Goal: Information Seeking & Learning: Learn about a topic

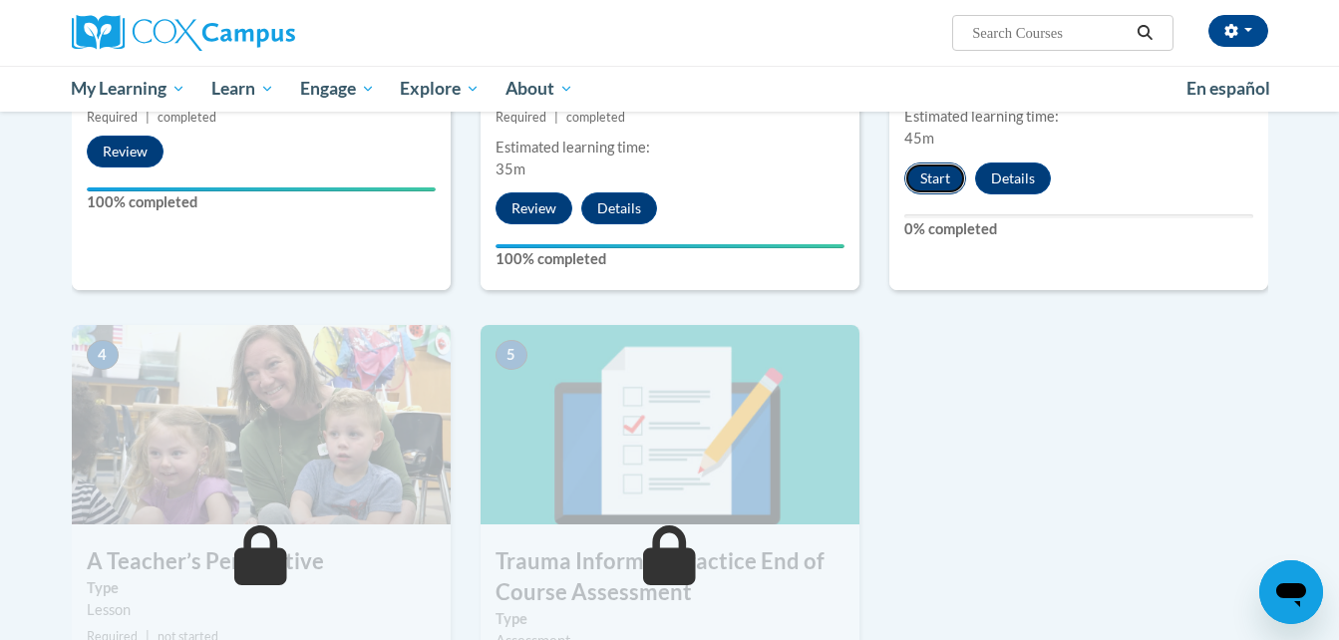
click at [945, 178] on button "Start" at bounding box center [935, 178] width 62 height 32
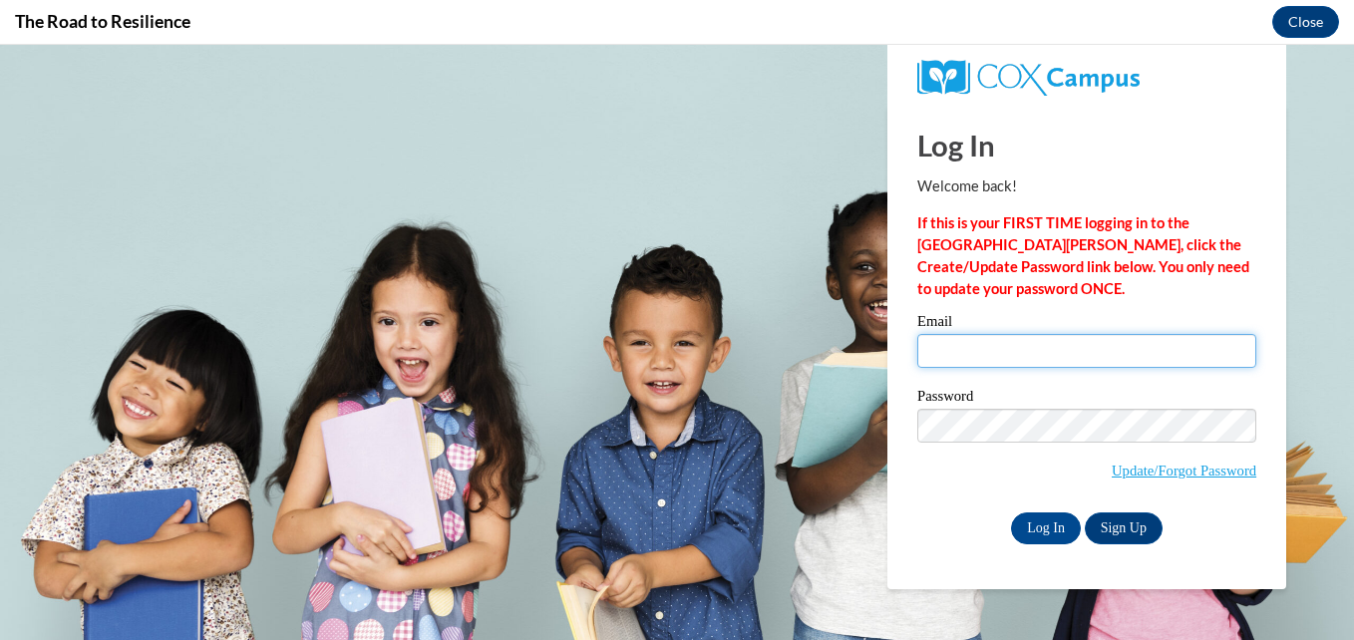
click at [991, 353] on input "Email" at bounding box center [1086, 351] width 339 height 34
type input "[EMAIL_ADDRESS][DOMAIN_NAME]"
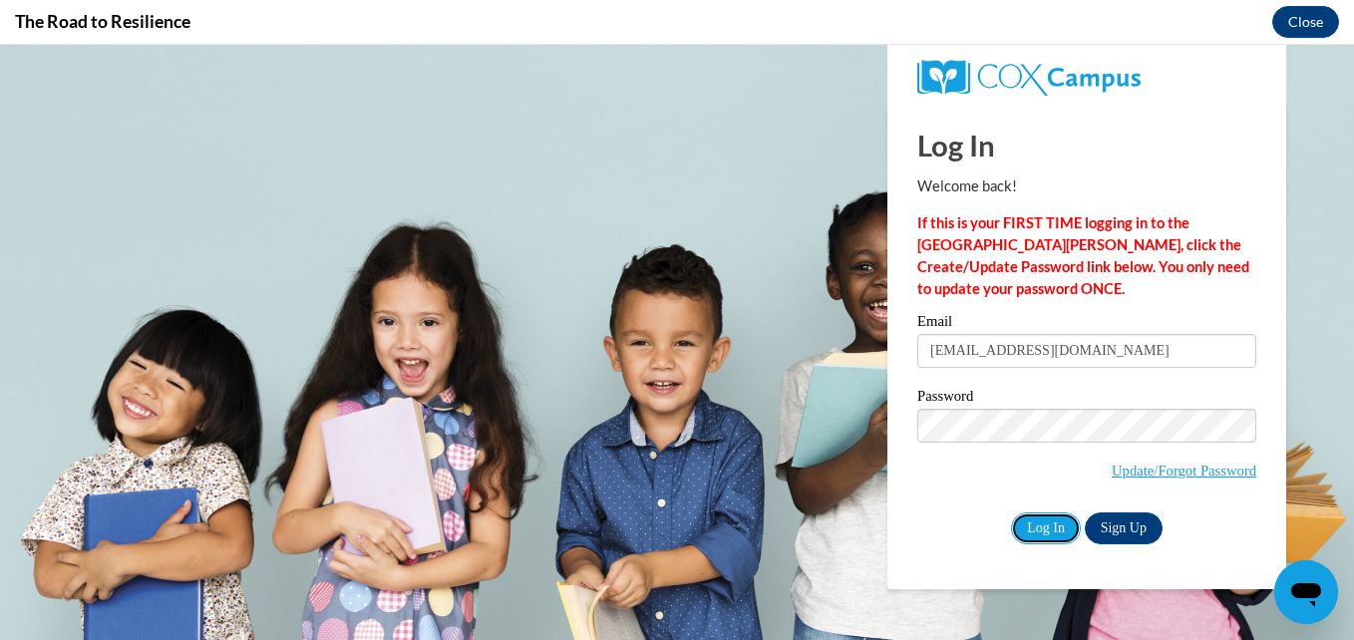
drag, startPoint x: 1046, startPoint y: 534, endPoint x: 526, endPoint y: 228, distance: 602.7
click at [1046, 534] on input "Log In" at bounding box center [1046, 528] width 70 height 32
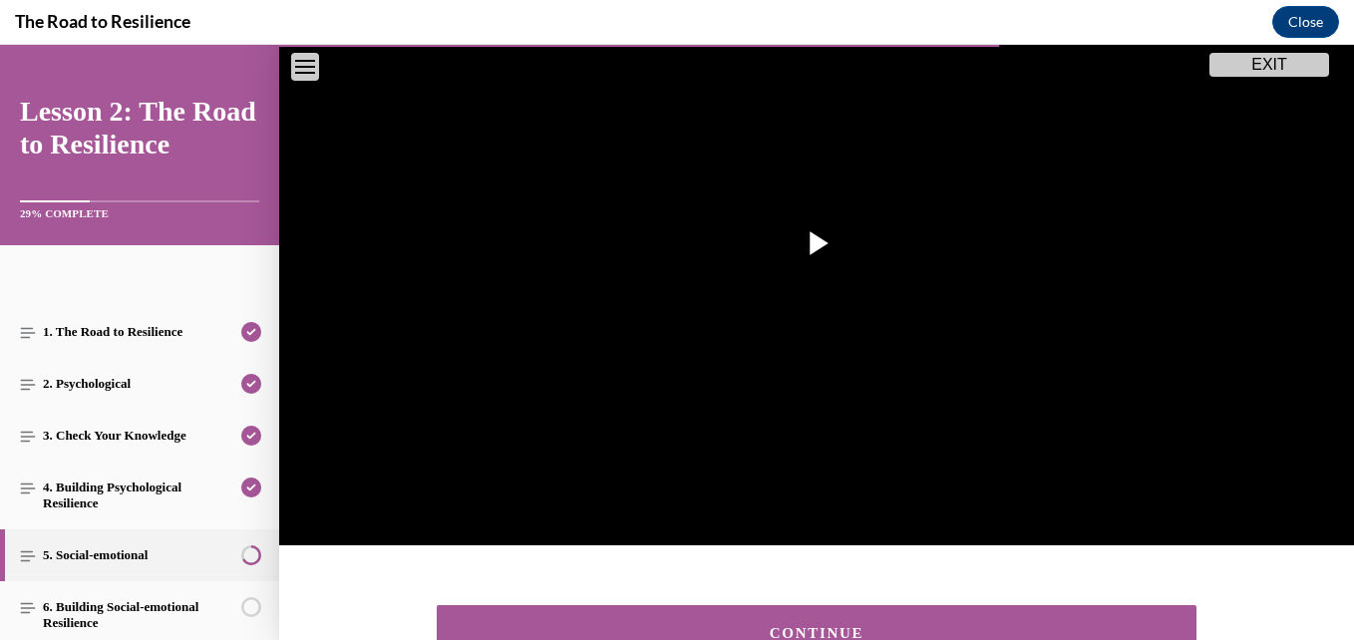
scroll to position [452, 0]
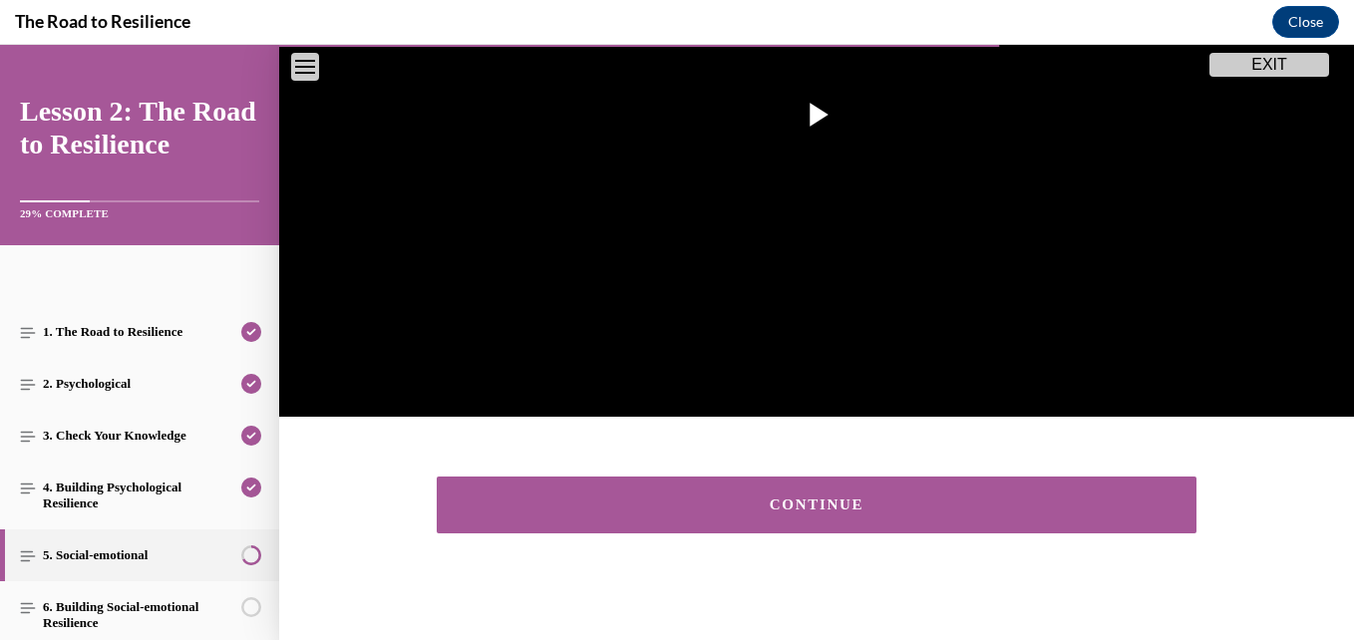
click at [1014, 499] on div "CONTINUE" at bounding box center [816, 504] width 698 height 15
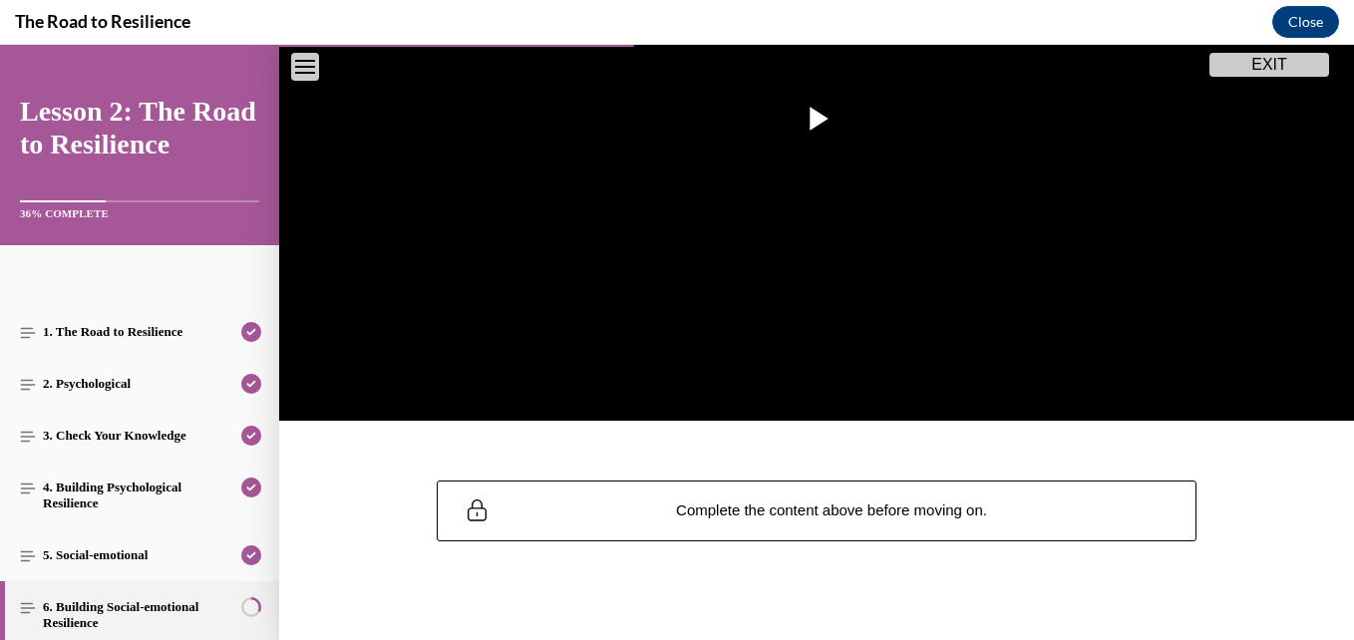
scroll to position [454, 0]
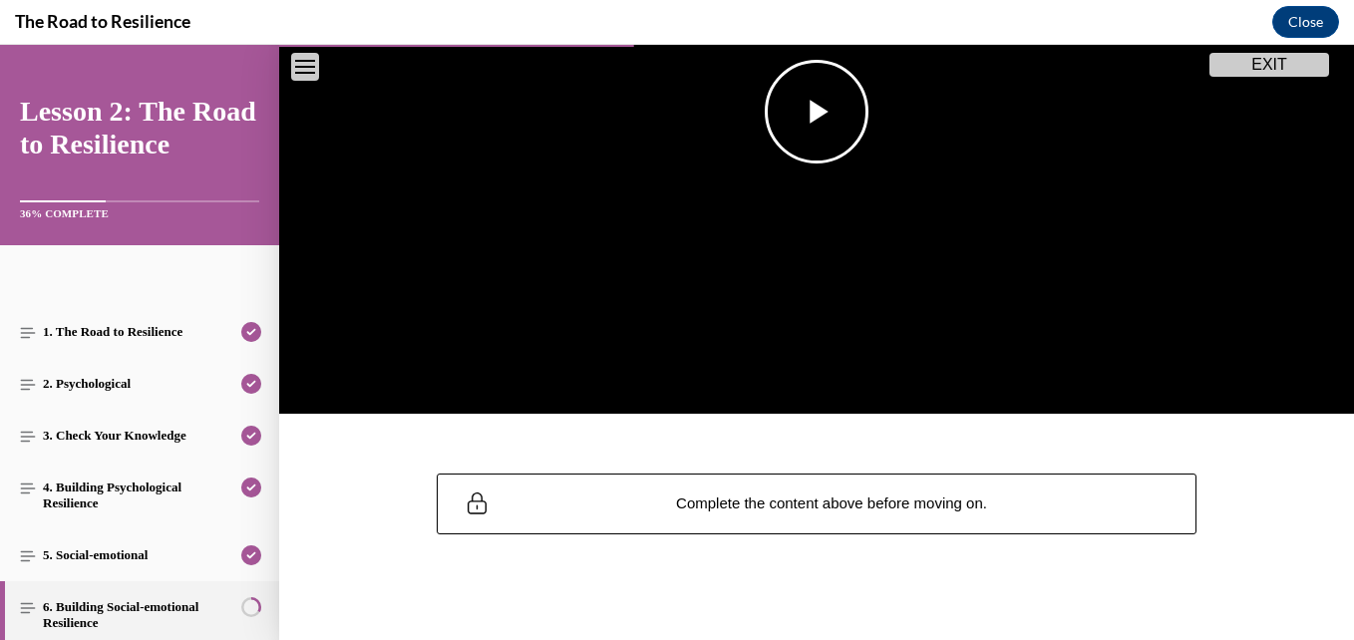
click at [816, 112] on span "Video player" at bounding box center [816, 112] width 0 height 0
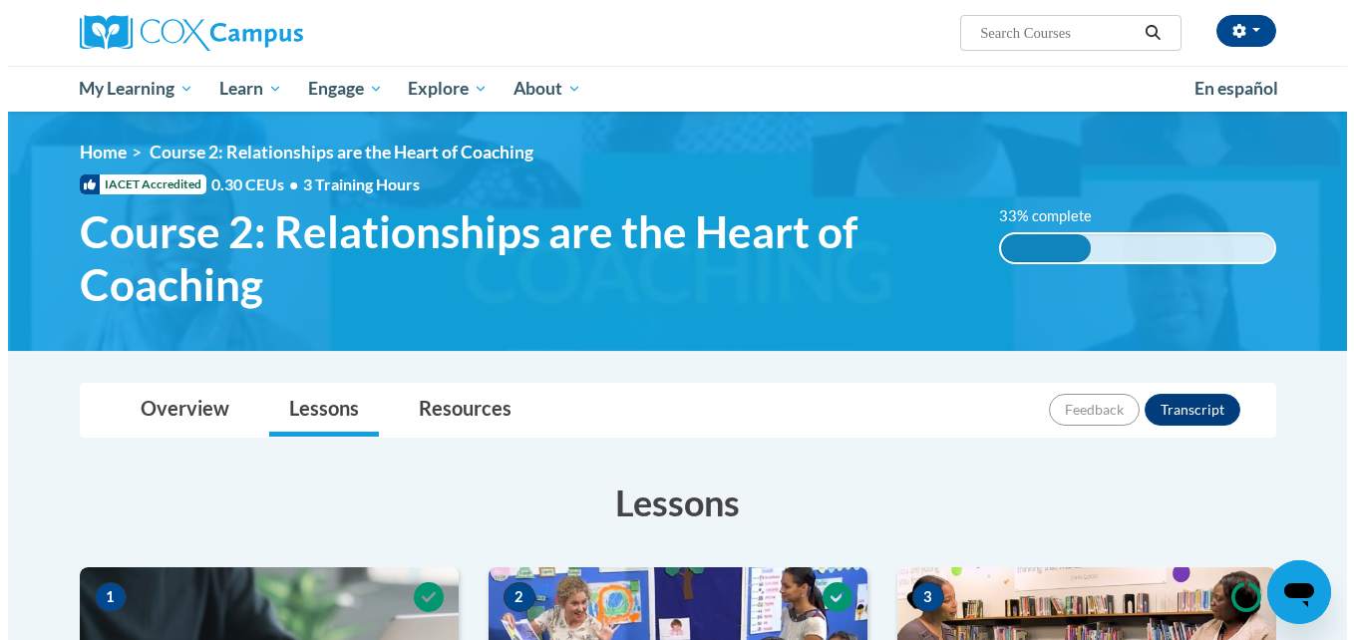
scroll to position [758, 0]
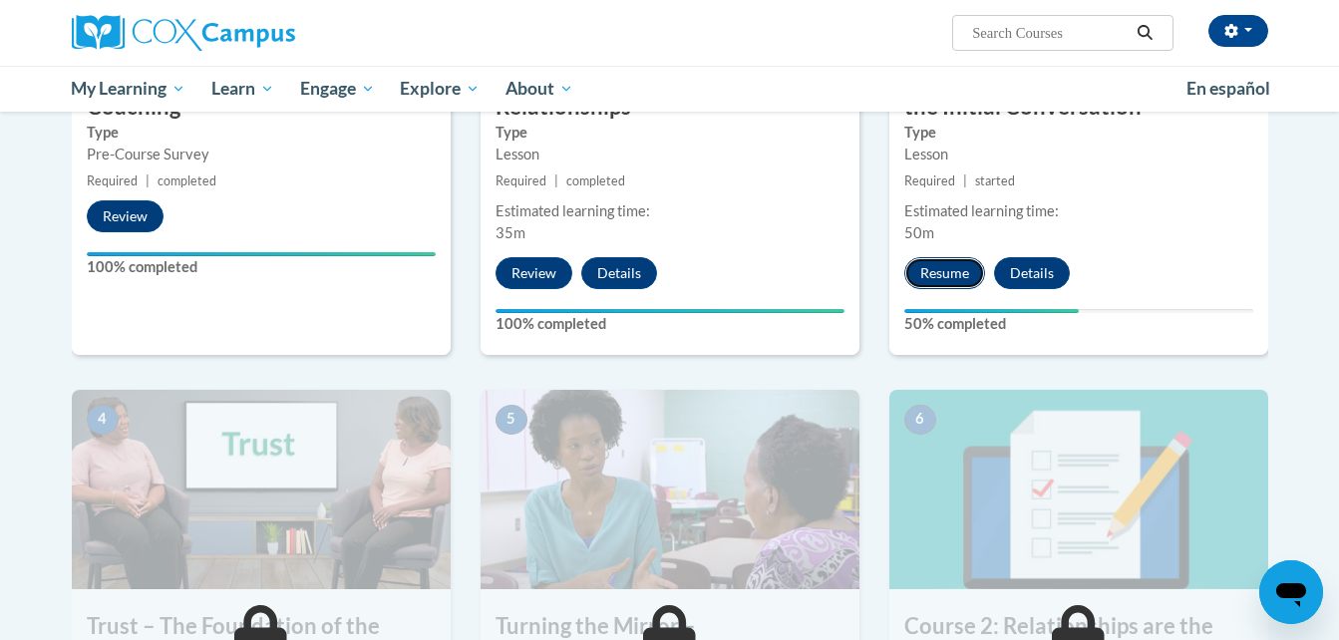
click at [959, 269] on button "Resume" at bounding box center [944, 273] width 81 height 32
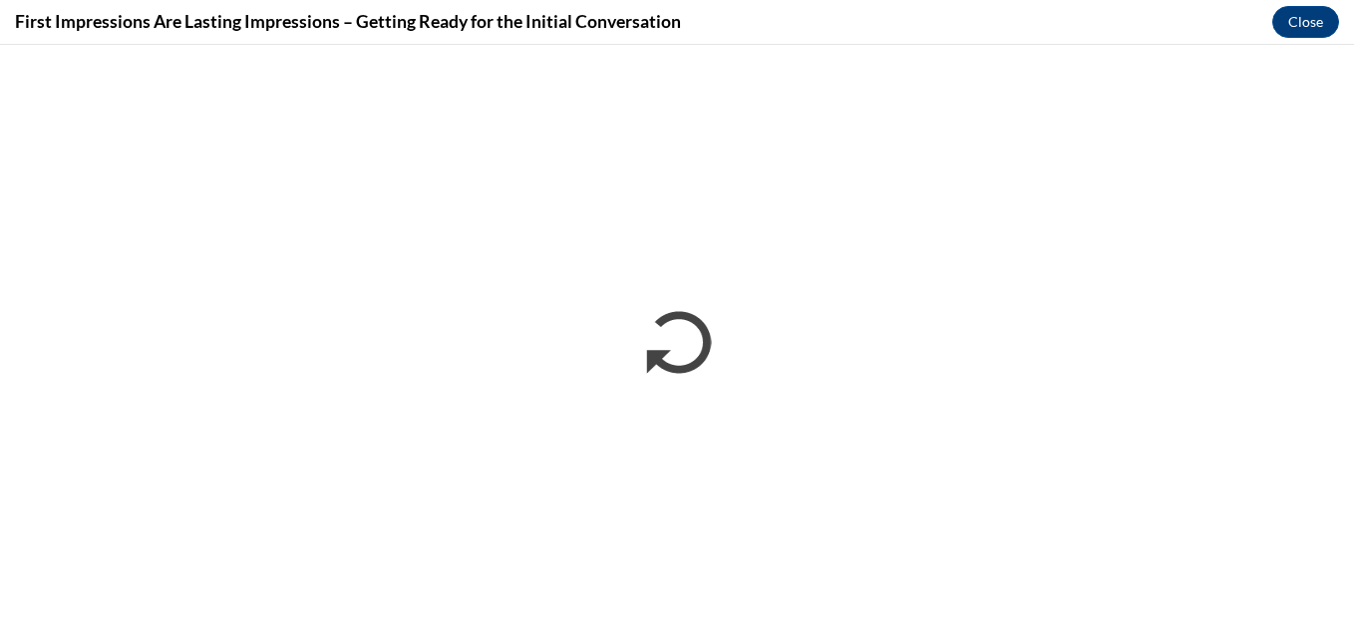
scroll to position [0, 0]
